Goal: Information Seeking & Learning: Find specific fact

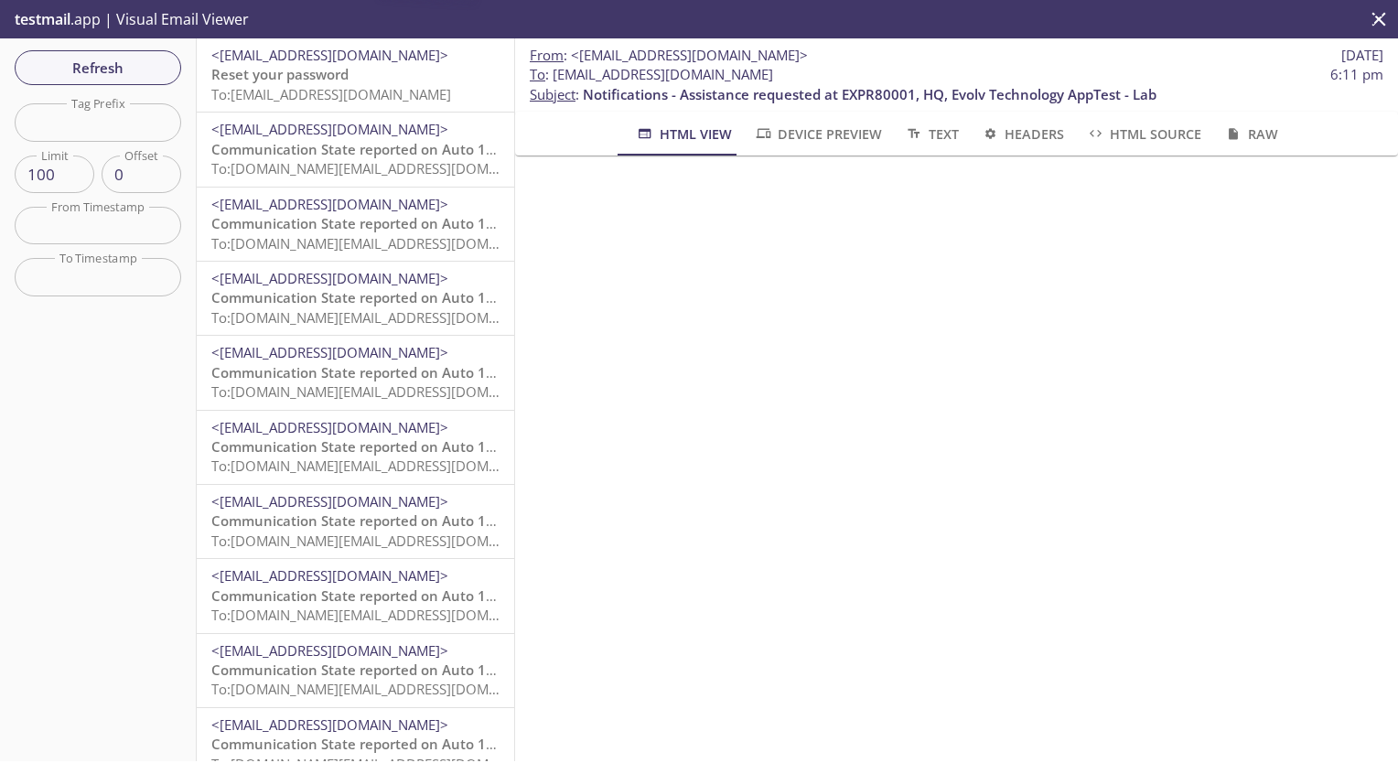
click at [324, 75] on span "Reset your password" at bounding box center [279, 74] width 137 height 18
